Goal: Answer question/provide support

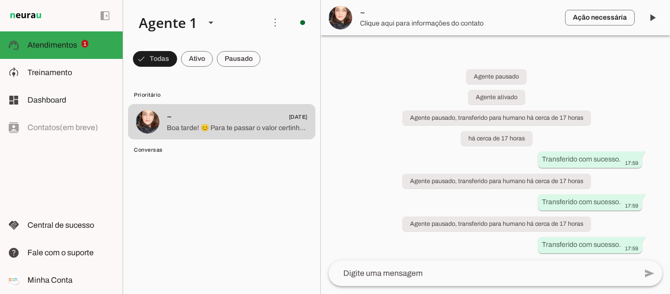
click at [190, 127] on span "Boa tarde! 😊 Para te passar o valor certinho, me conta por favor: qual a idade …" at bounding box center [237, 128] width 141 height 10
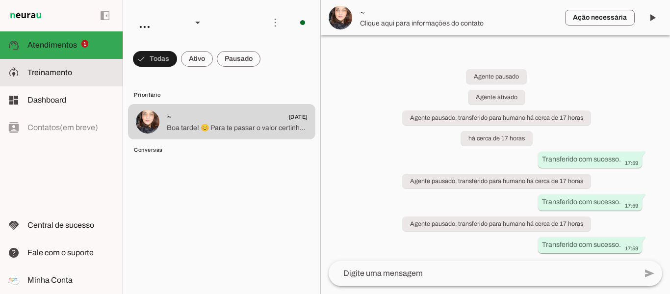
click at [62, 78] on slot at bounding box center [70, 73] width 87 height 12
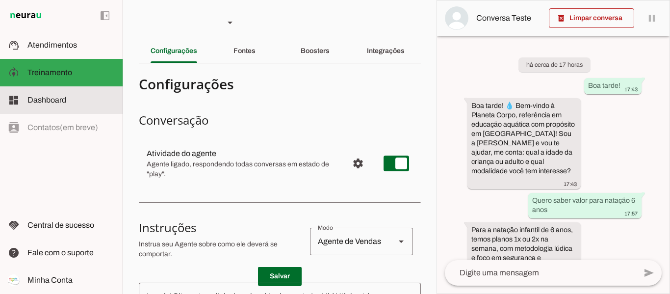
scroll to position [166, 0]
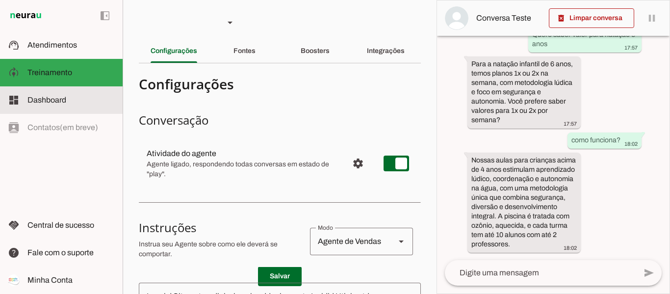
click at [68, 96] on slot at bounding box center [70, 100] width 87 height 12
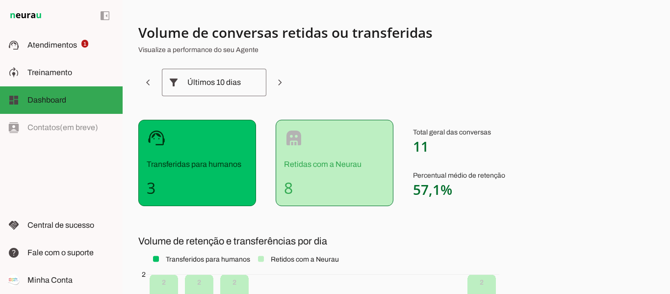
click at [341, 184] on h4 "8" at bounding box center [334, 188] width 101 height 20
click at [226, 174] on div "support_agent Transferidas para humanos 3" at bounding box center [197, 163] width 118 height 86
click at [74, 129] on div "left_panel_open left_panel_close" at bounding box center [61, 147] width 123 height 294
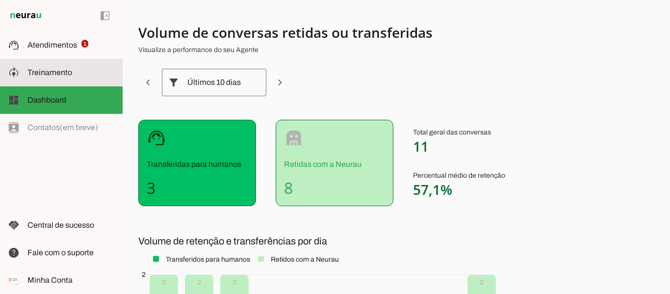
click at [59, 76] on slot at bounding box center [70, 73] width 87 height 12
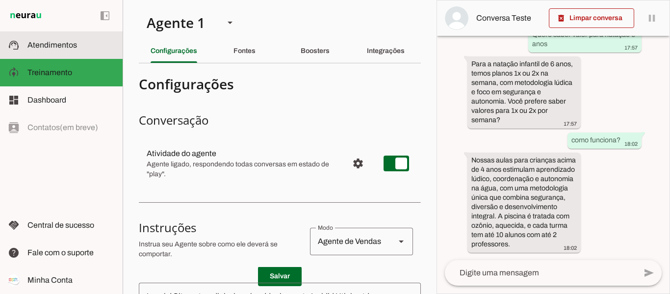
click at [58, 44] on span "Atendimentos" at bounding box center [52, 45] width 50 height 8
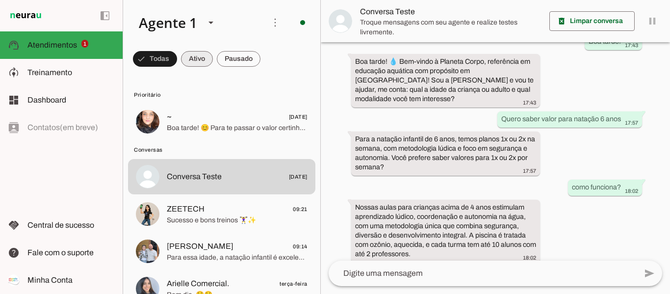
click at [177, 60] on span at bounding box center [155, 59] width 44 height 24
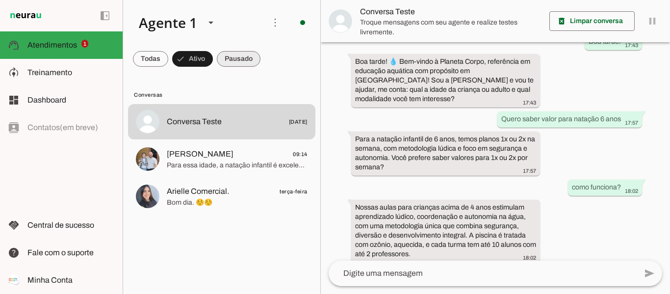
click at [168, 62] on span at bounding box center [150, 59] width 35 height 24
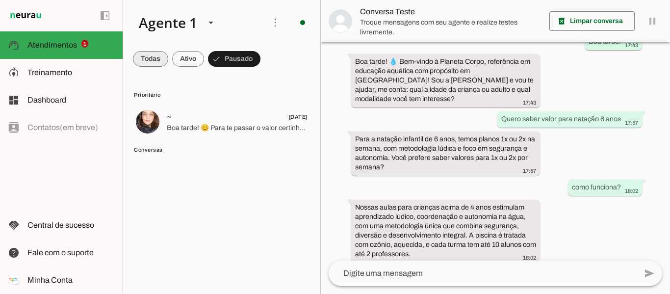
click at [146, 59] on span at bounding box center [150, 59] width 35 height 24
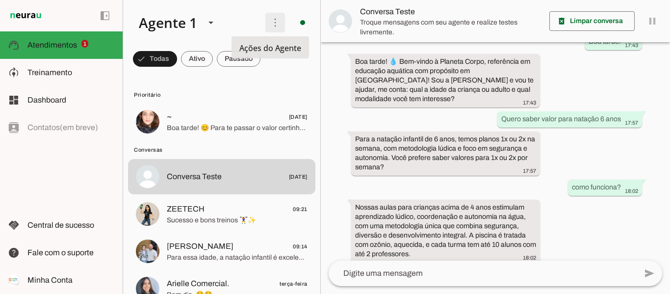
click at [273, 20] on span at bounding box center [275, 23] width 24 height 24
